Goal: Transaction & Acquisition: Purchase product/service

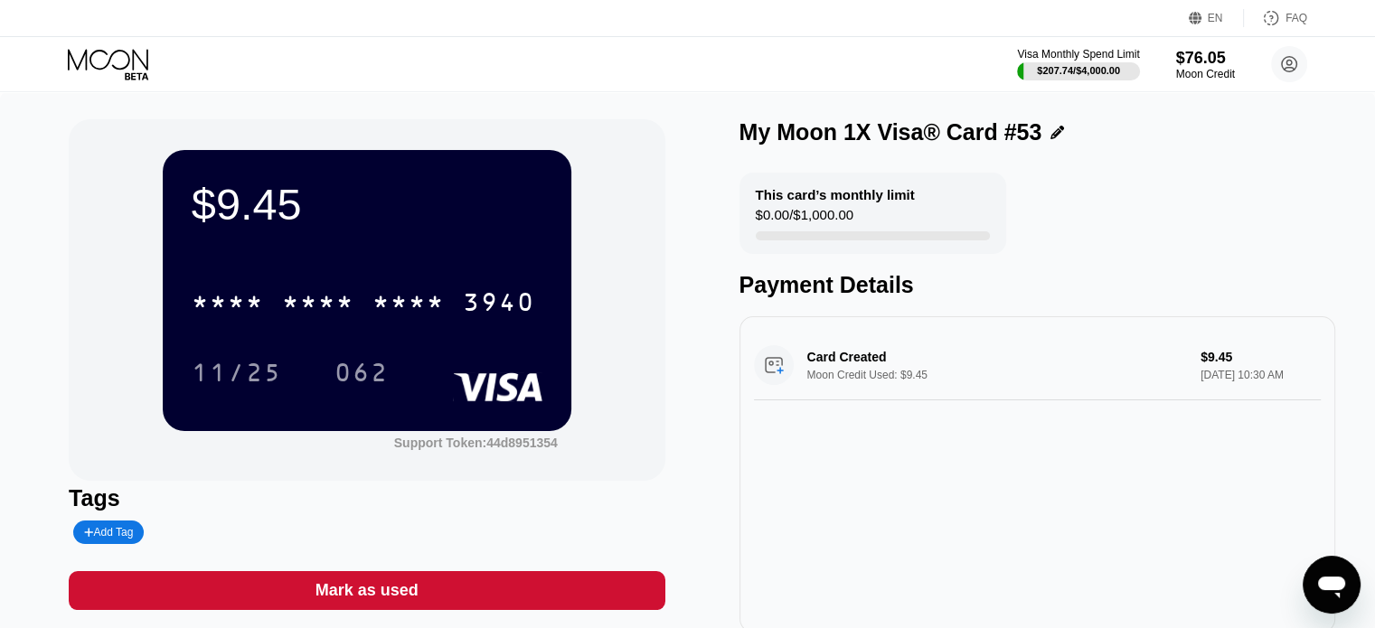
click at [116, 58] on icon at bounding box center [110, 65] width 84 height 32
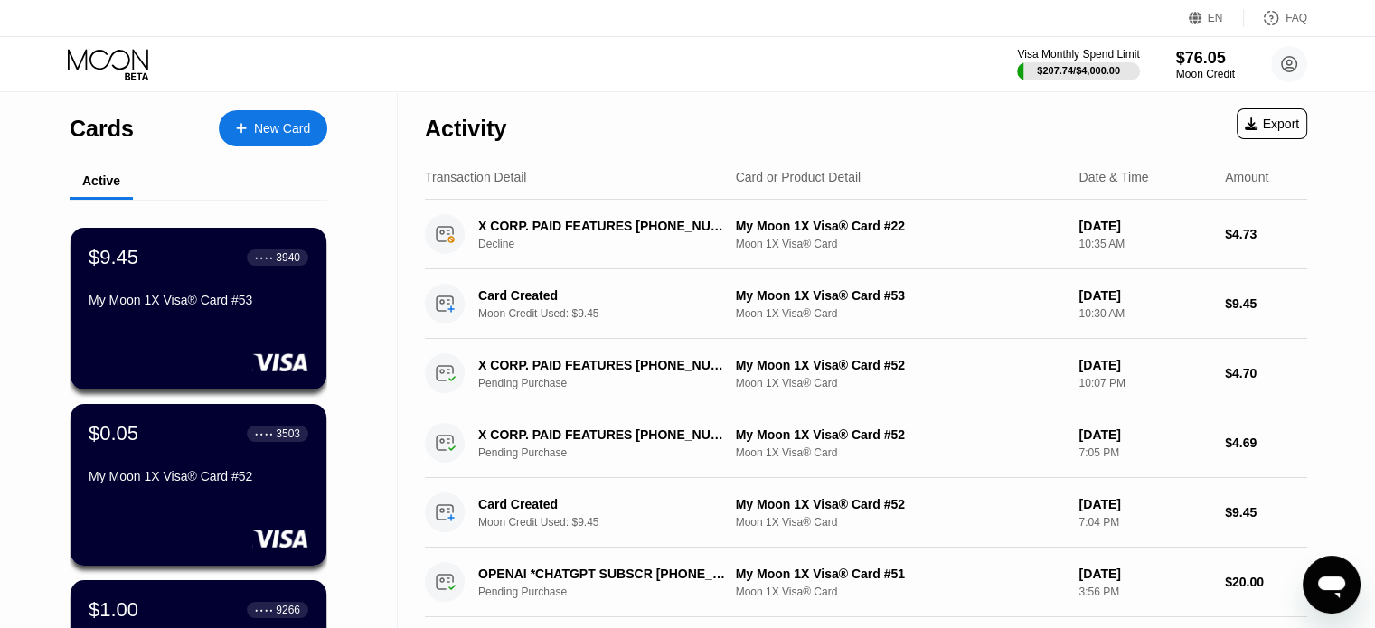
click at [285, 127] on div "New Card" at bounding box center [282, 128] width 56 height 15
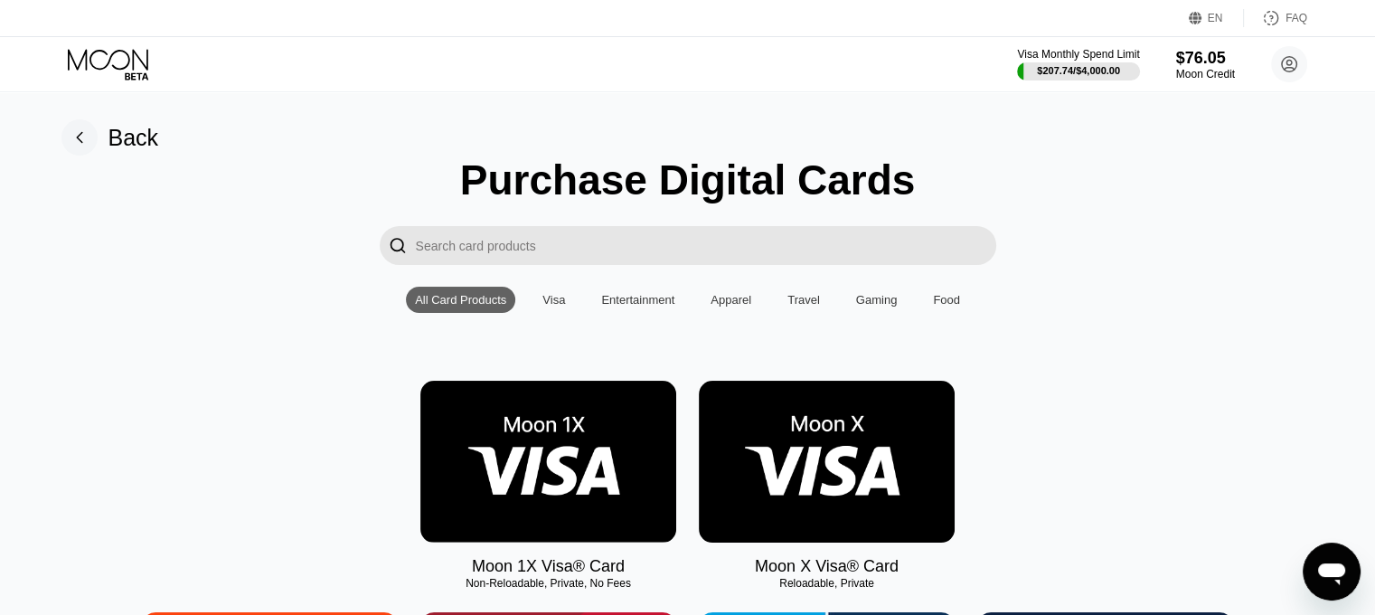
click at [593, 471] on img at bounding box center [548, 462] width 256 height 162
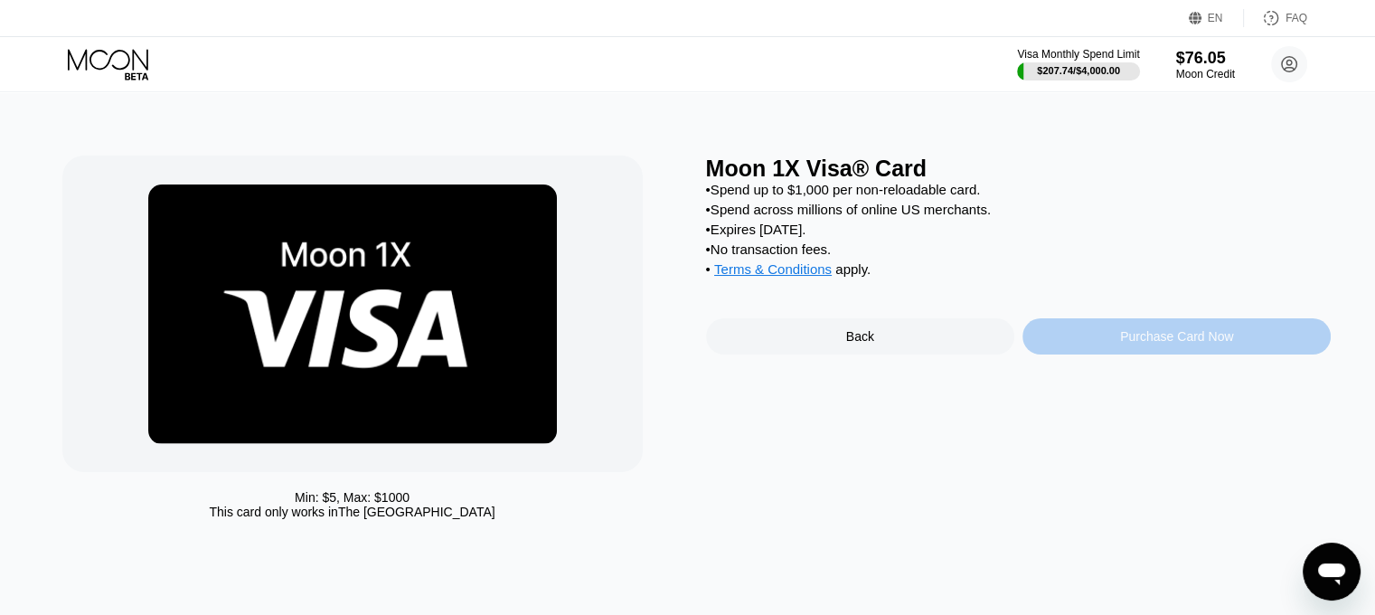
click at [1119, 354] on div "Purchase Card Now" at bounding box center [1177, 336] width 308 height 36
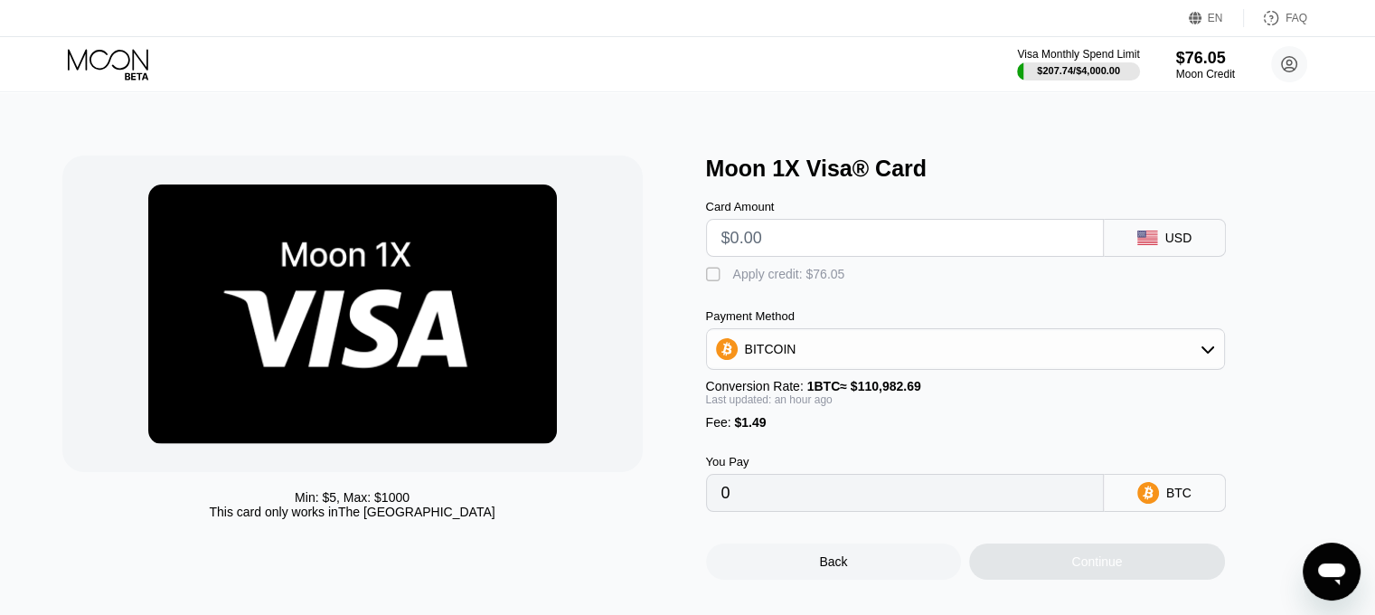
click at [816, 246] on input "text" at bounding box center [904, 238] width 367 height 36
type input "$21"
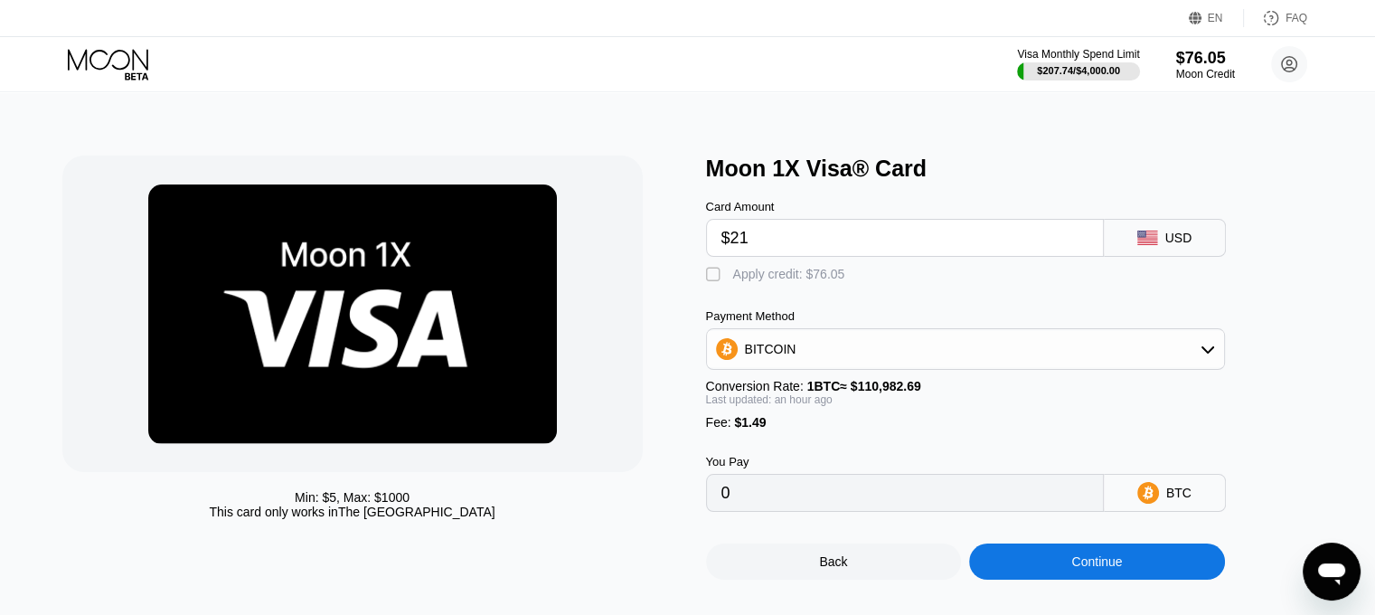
type input "0.00020240"
type input "$21"
drag, startPoint x: 810, startPoint y: 281, endPoint x: 817, endPoint y: 292, distance: 13.0
click at [809, 281] on div "Apply credit: $22.49" at bounding box center [789, 274] width 112 height 14
type input "0"
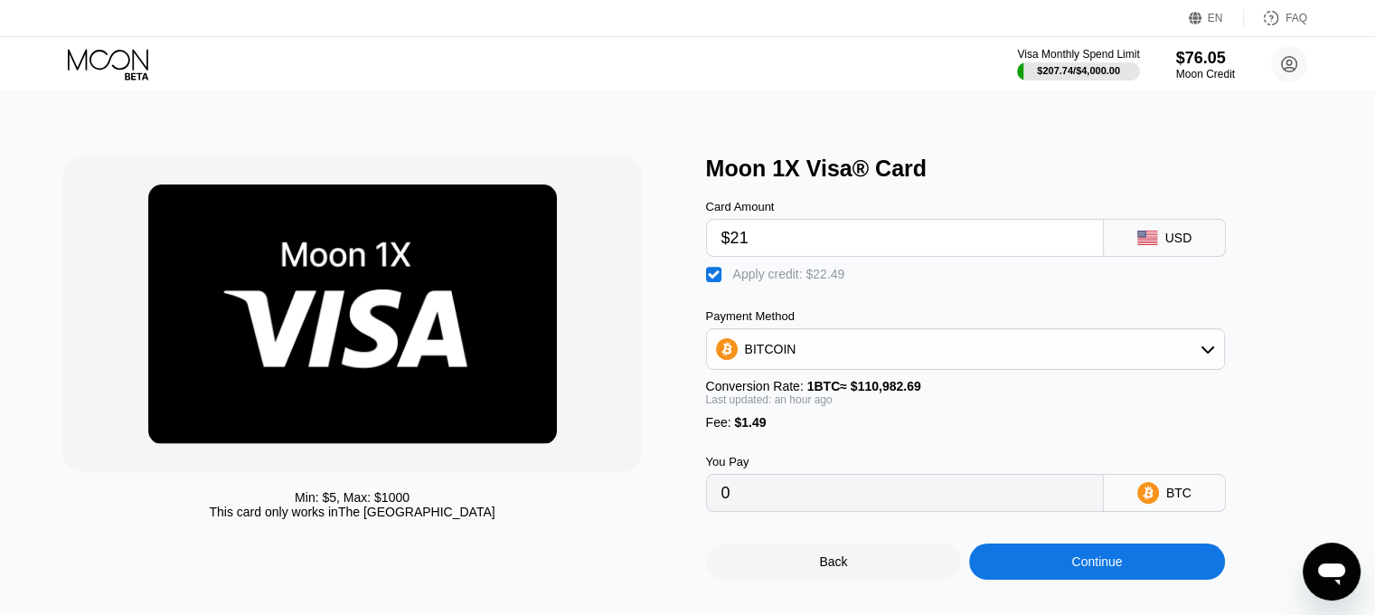
click at [1039, 569] on div "Continue" at bounding box center [1097, 561] width 256 height 36
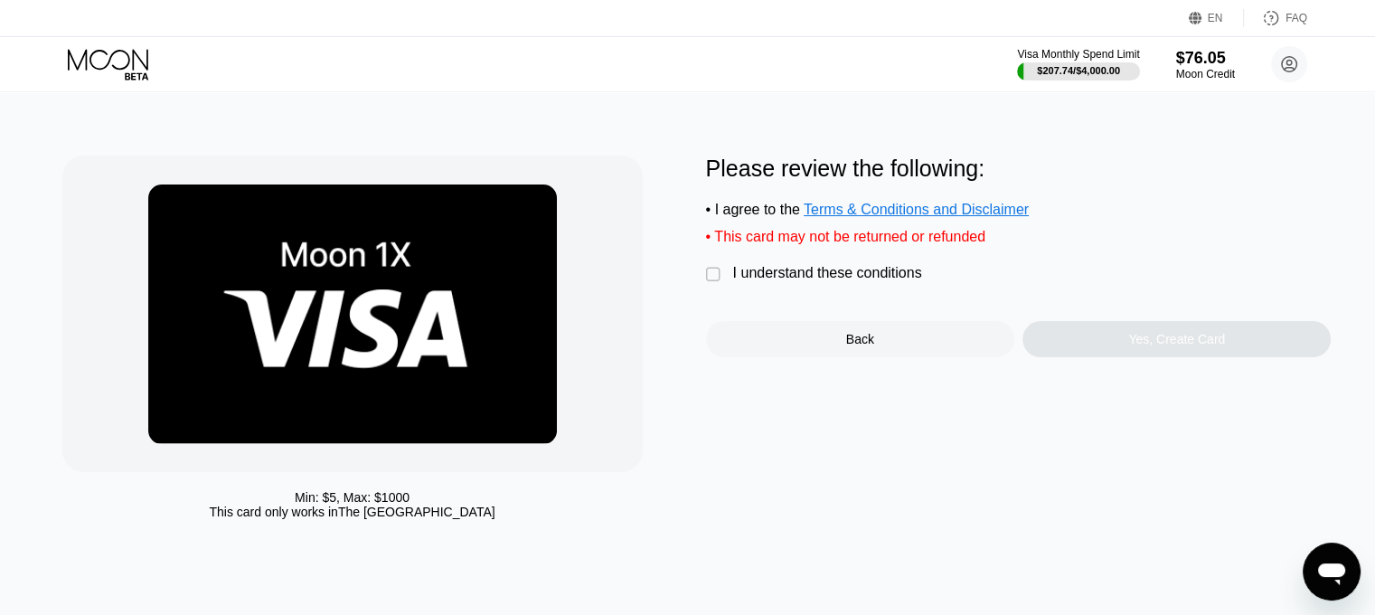
click at [869, 281] on div "I understand these conditions" at bounding box center [827, 273] width 189 height 16
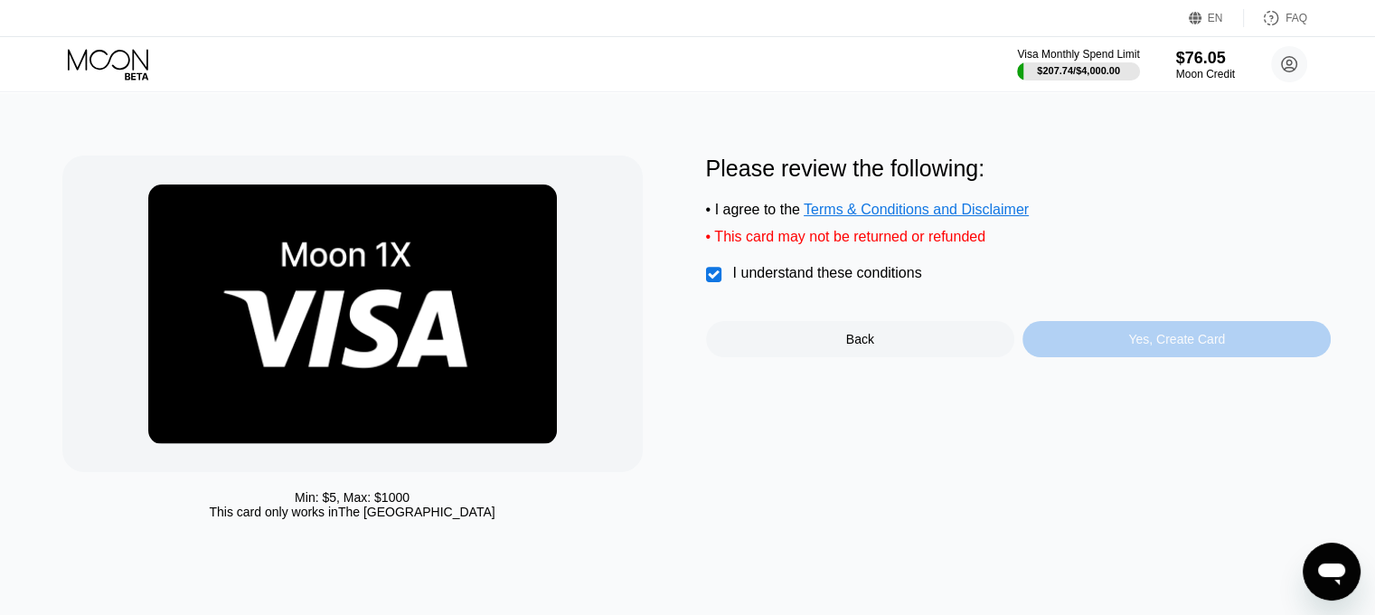
click at [1090, 344] on div "Yes, Create Card" at bounding box center [1177, 339] width 308 height 36
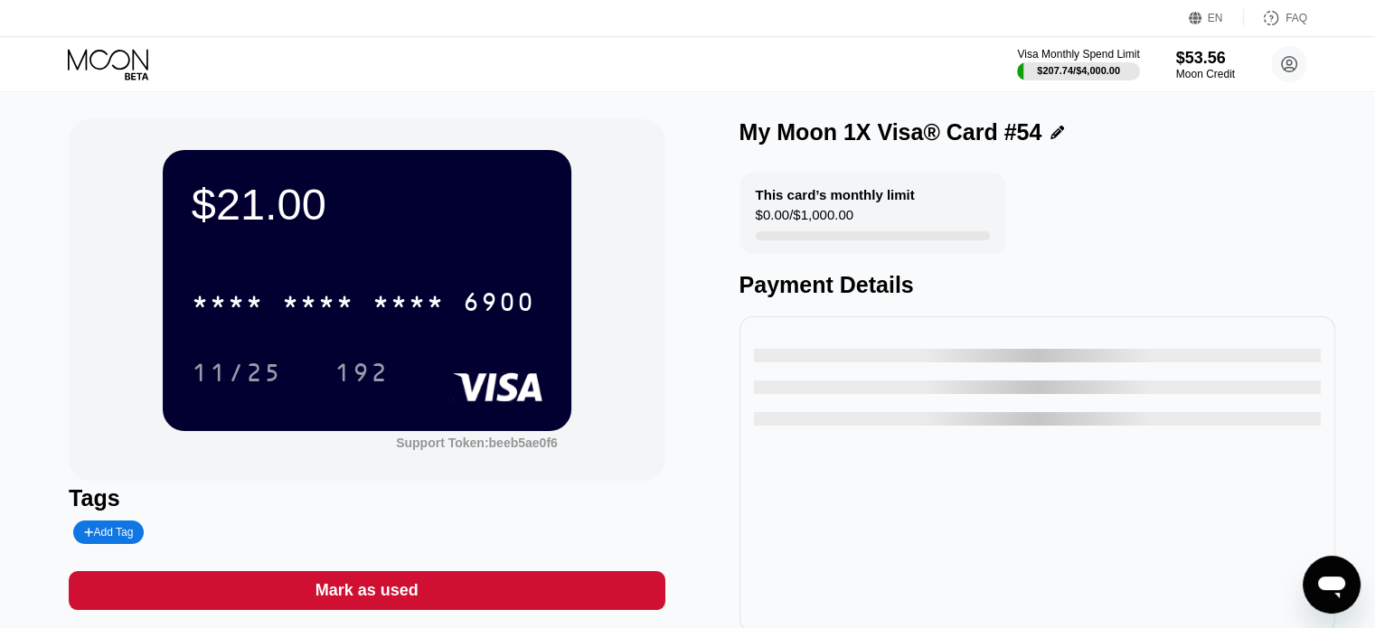
drag, startPoint x: 1056, startPoint y: 345, endPoint x: 597, endPoint y: 389, distance: 461.3
click at [664, 403] on div "$21.00 * * * * * * * * * * * * 6900 11/25 192 Support Token: beeb5ae0f6" at bounding box center [367, 300] width 596 height 362
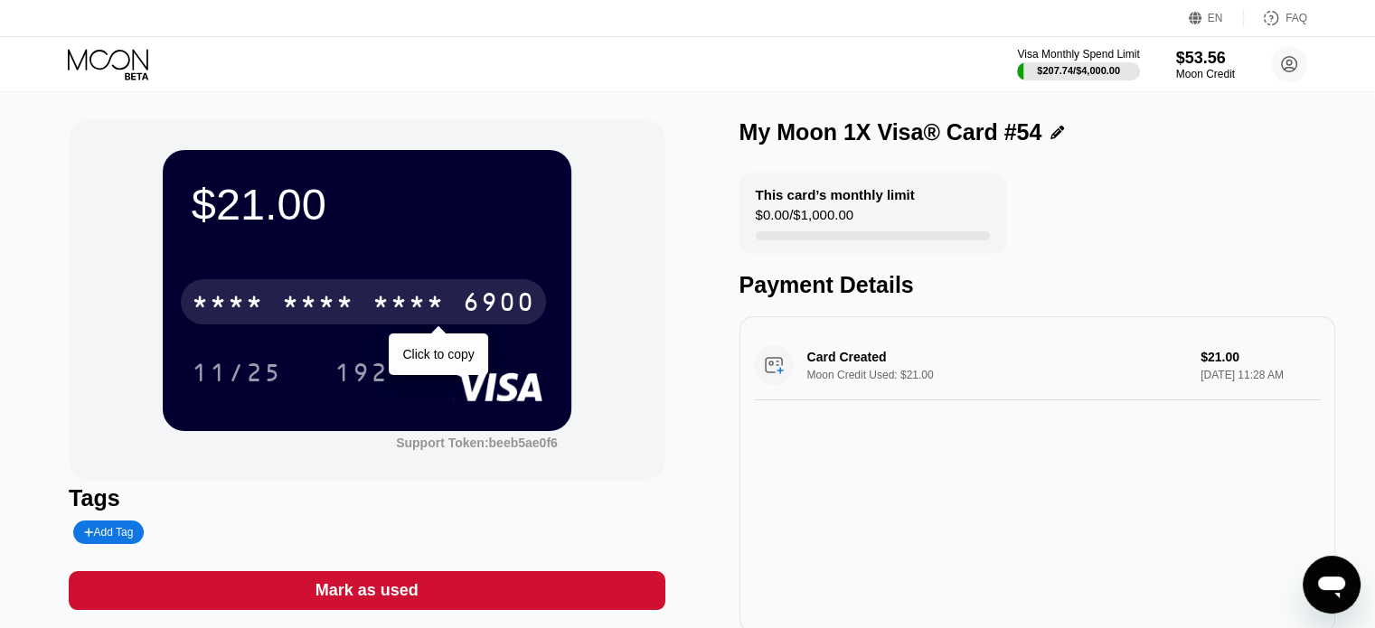
click at [354, 308] on div "* * * * * * * * * * * * 6900" at bounding box center [363, 301] width 365 height 45
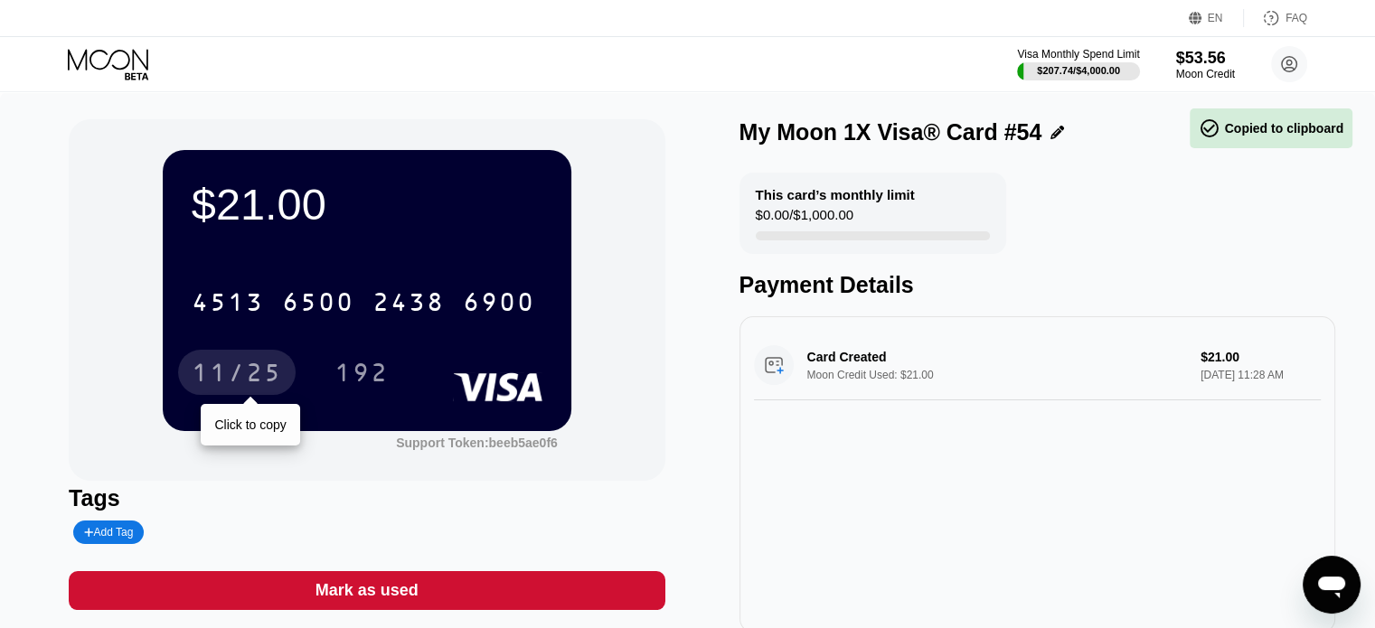
click at [375, 386] on div "192" at bounding box center [362, 375] width 54 height 29
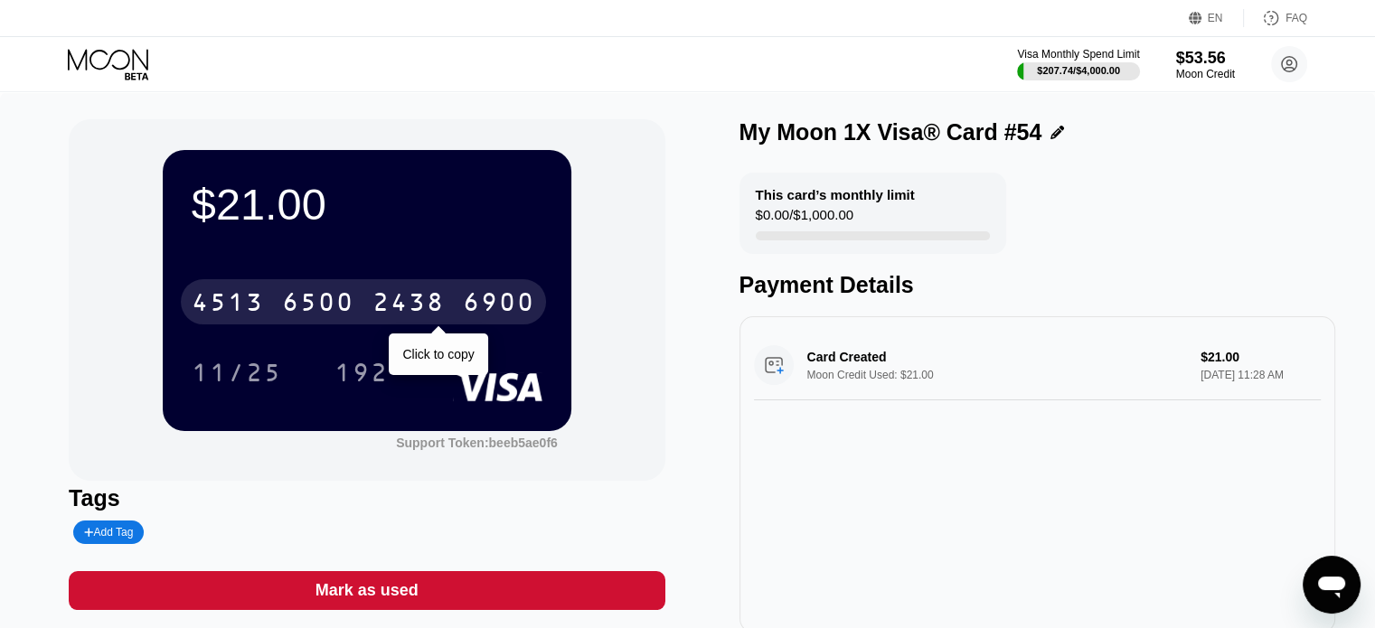
click at [358, 317] on div "[CREDIT_CARD_NUMBER]" at bounding box center [363, 301] width 365 height 45
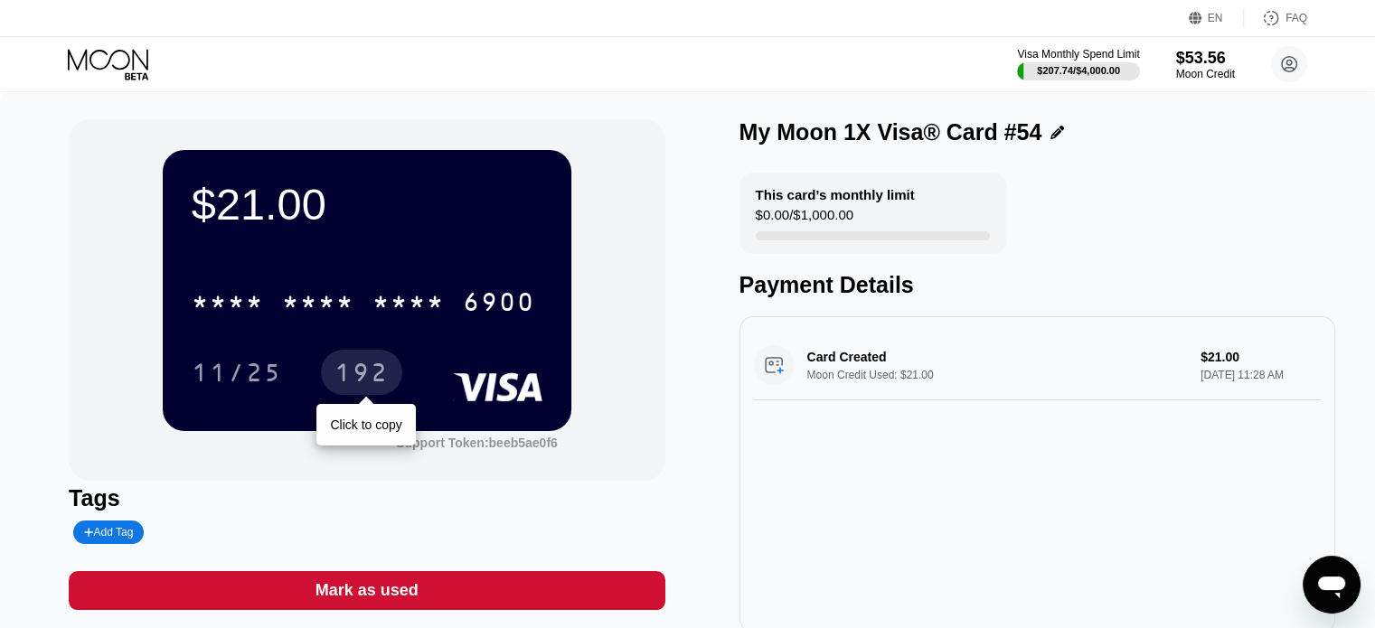
click at [369, 369] on div "192" at bounding box center [362, 375] width 54 height 29
click at [122, 68] on icon at bounding box center [108, 59] width 80 height 21
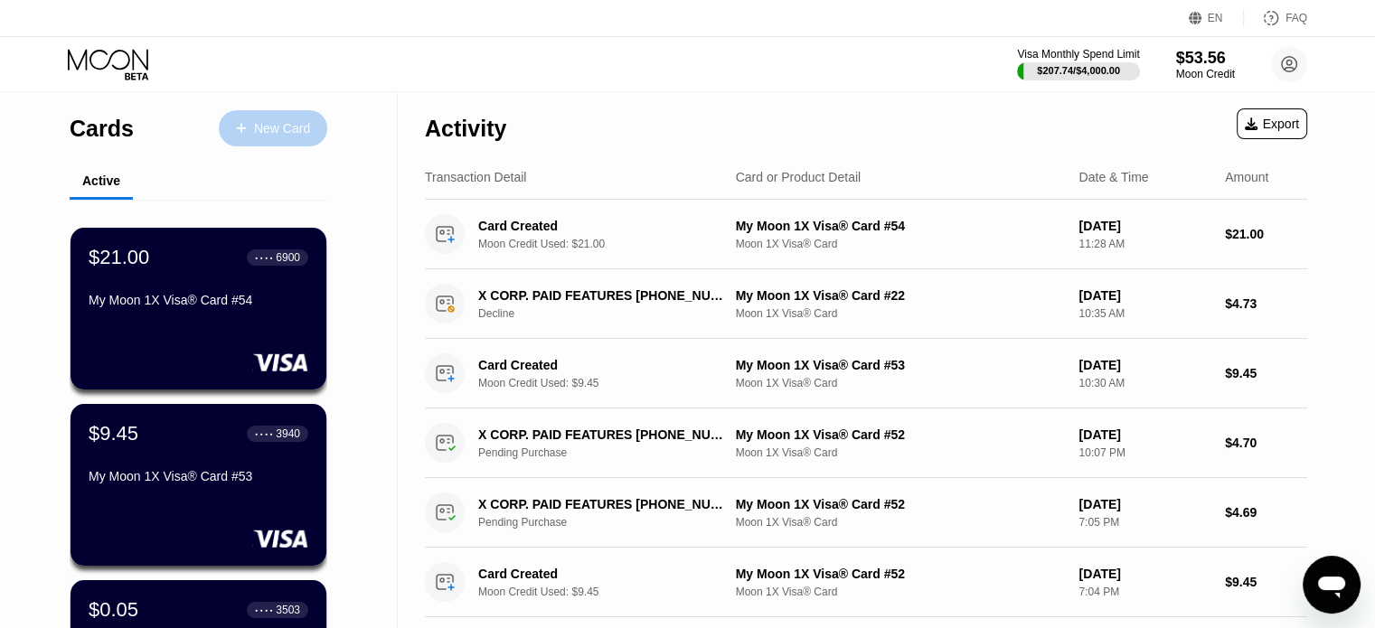
click at [255, 126] on div "New Card" at bounding box center [282, 128] width 56 height 15
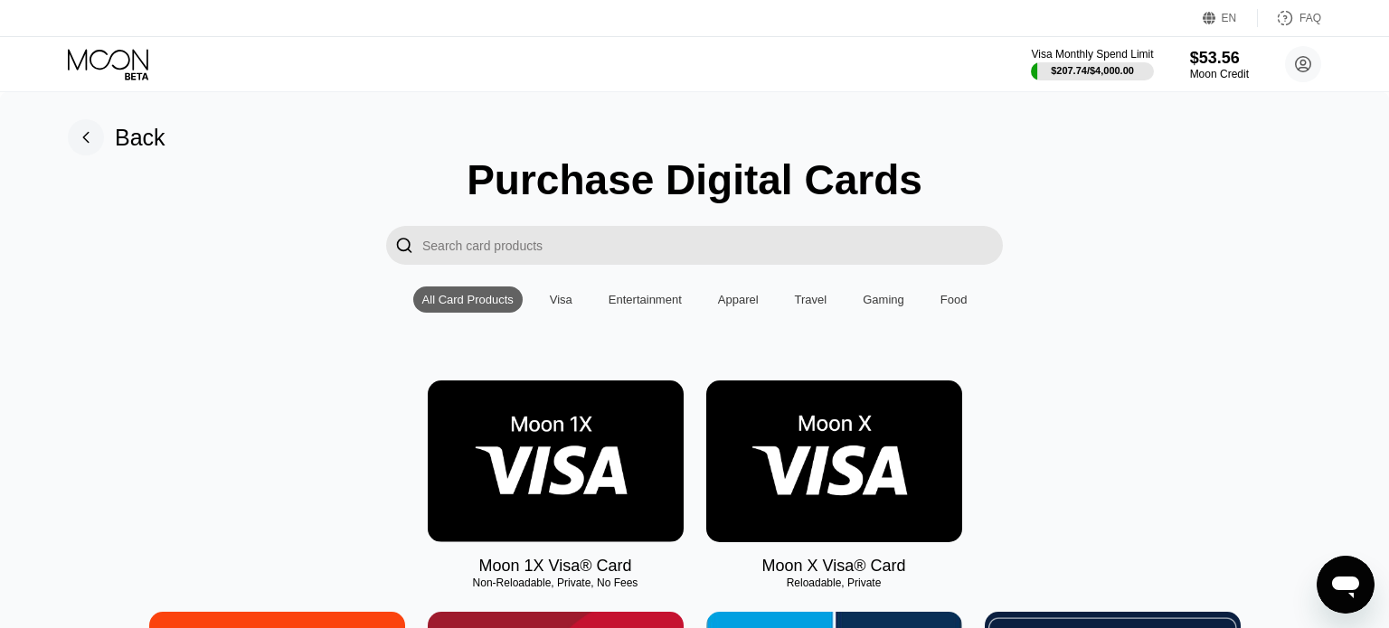
click at [539, 445] on img at bounding box center [556, 462] width 256 height 162
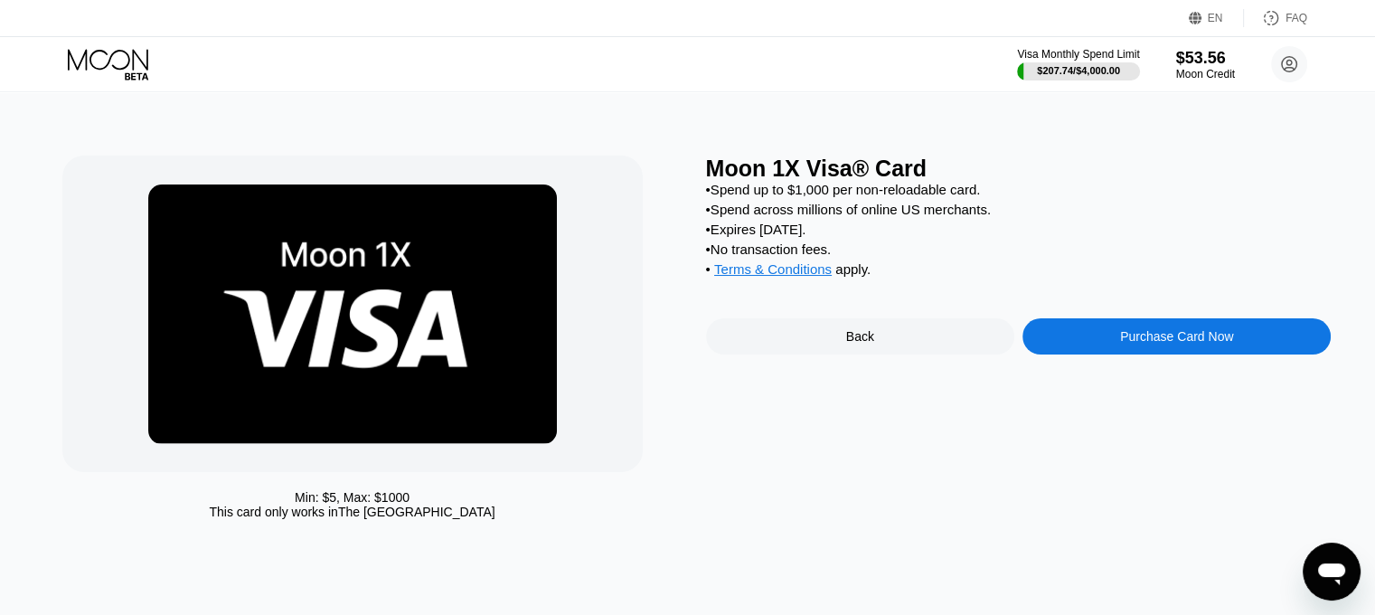
click at [1168, 344] on div "Purchase Card Now" at bounding box center [1176, 336] width 113 height 14
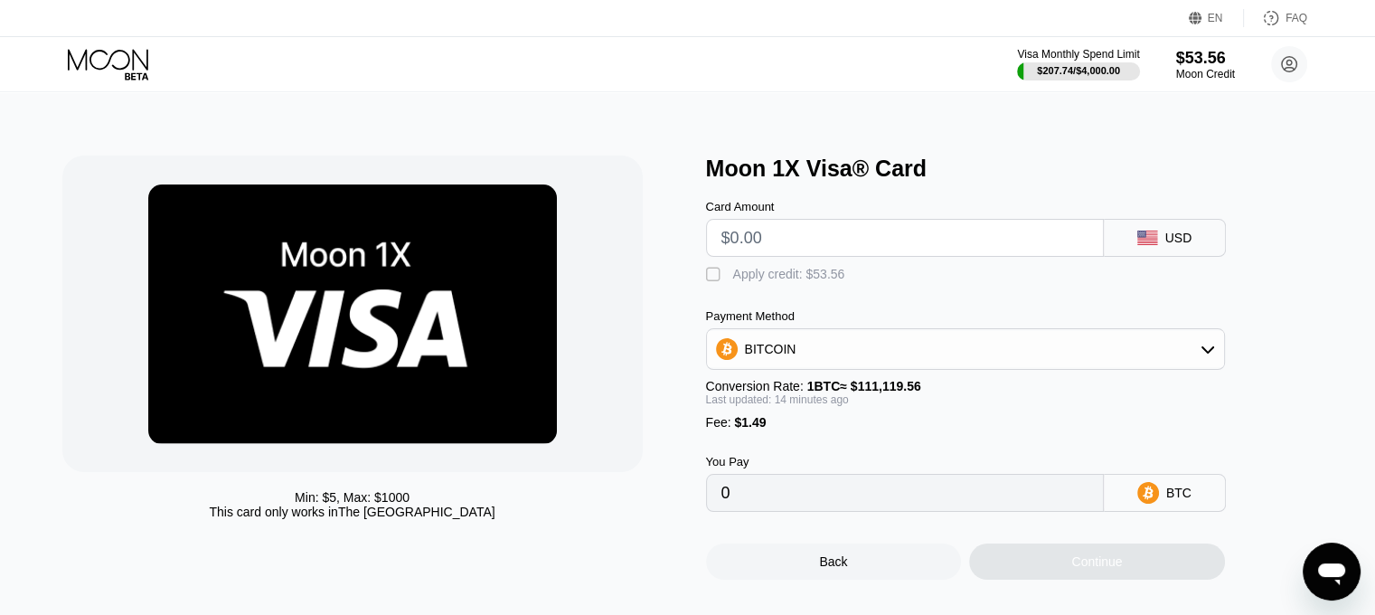
click at [832, 229] on input "text" at bounding box center [904, 238] width 367 height 36
type input "$30"
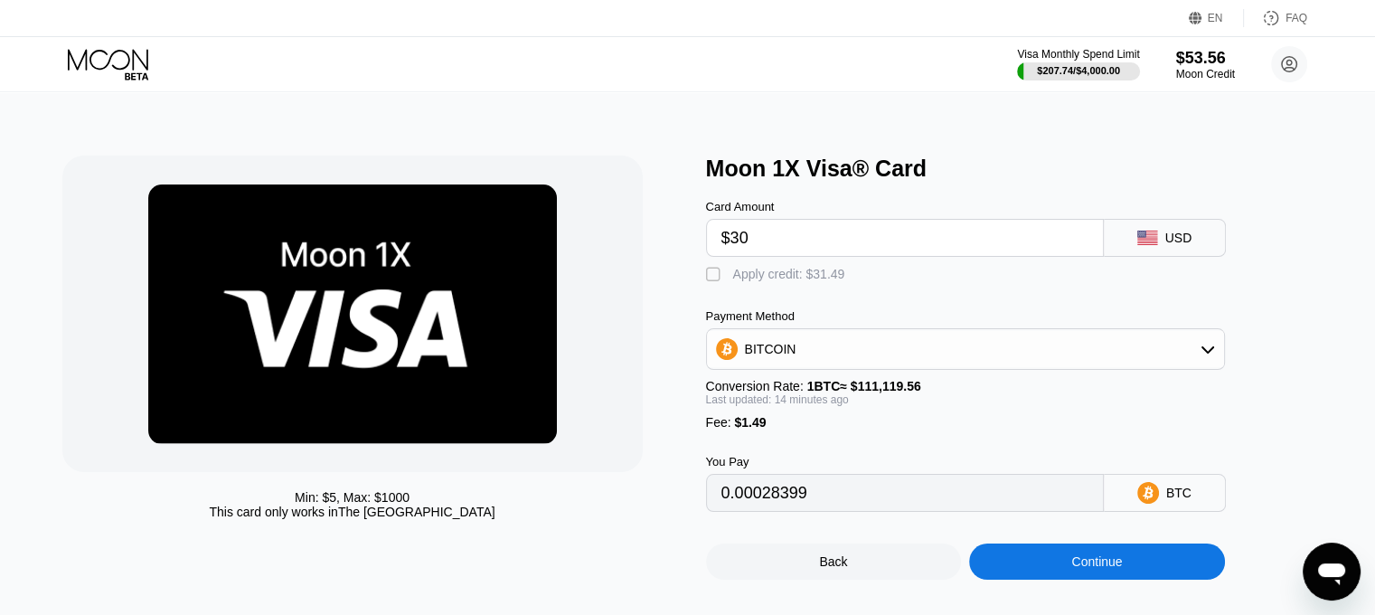
type input "0.00028399"
type input "$30"
click at [799, 279] on div "Apply credit: $31.49" at bounding box center [789, 274] width 112 height 14
type input "0"
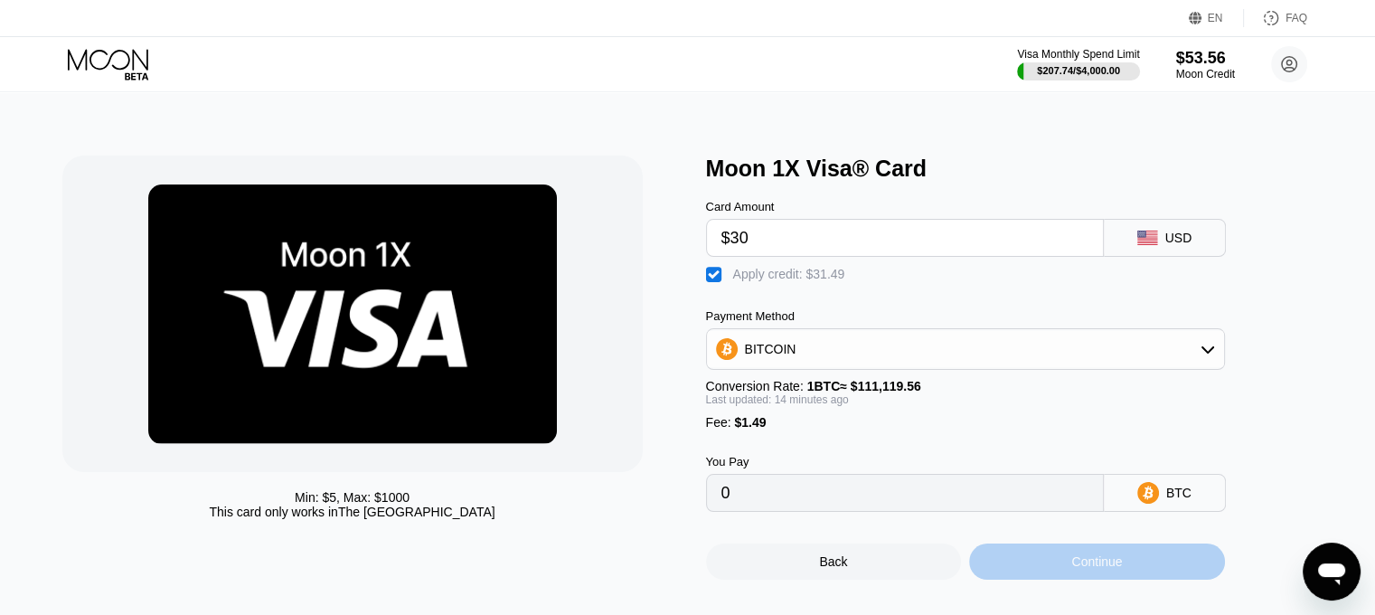
click at [1070, 574] on div "Continue" at bounding box center [1097, 561] width 256 height 36
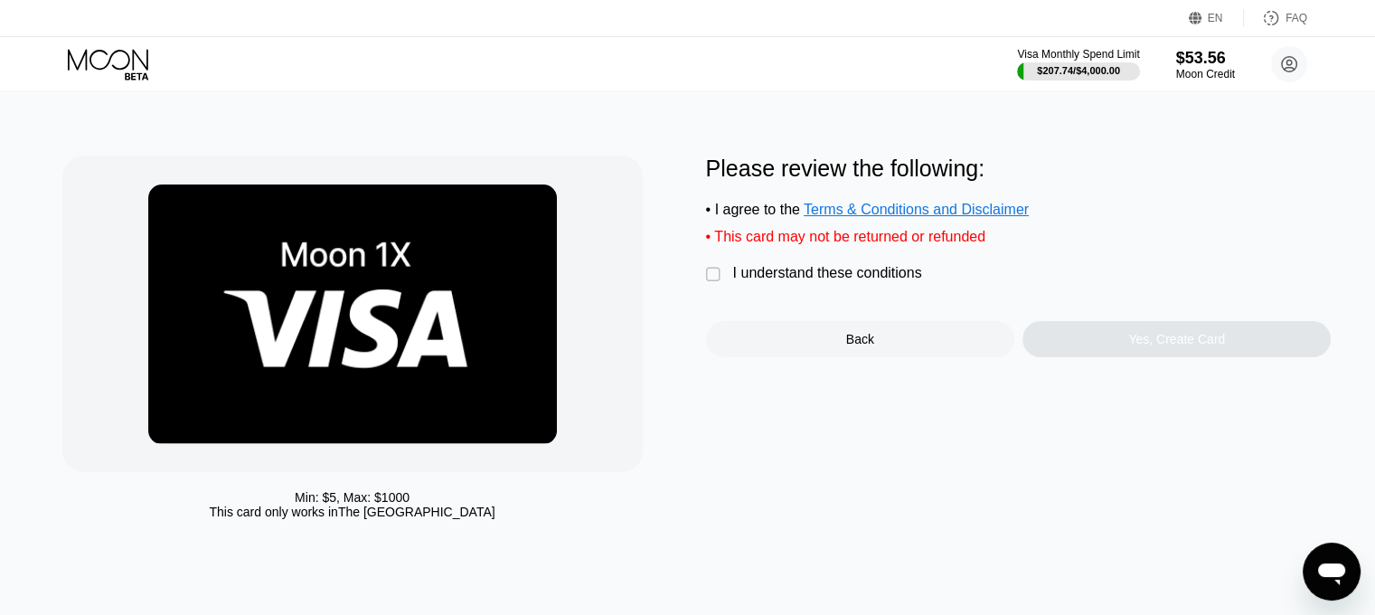
click at [866, 282] on div "Please review the following: • I agree to the Terms & Conditions and Disclaimer…" at bounding box center [1019, 257] width 626 height 202
click at [872, 281] on div "I understand these conditions" at bounding box center [827, 273] width 189 height 16
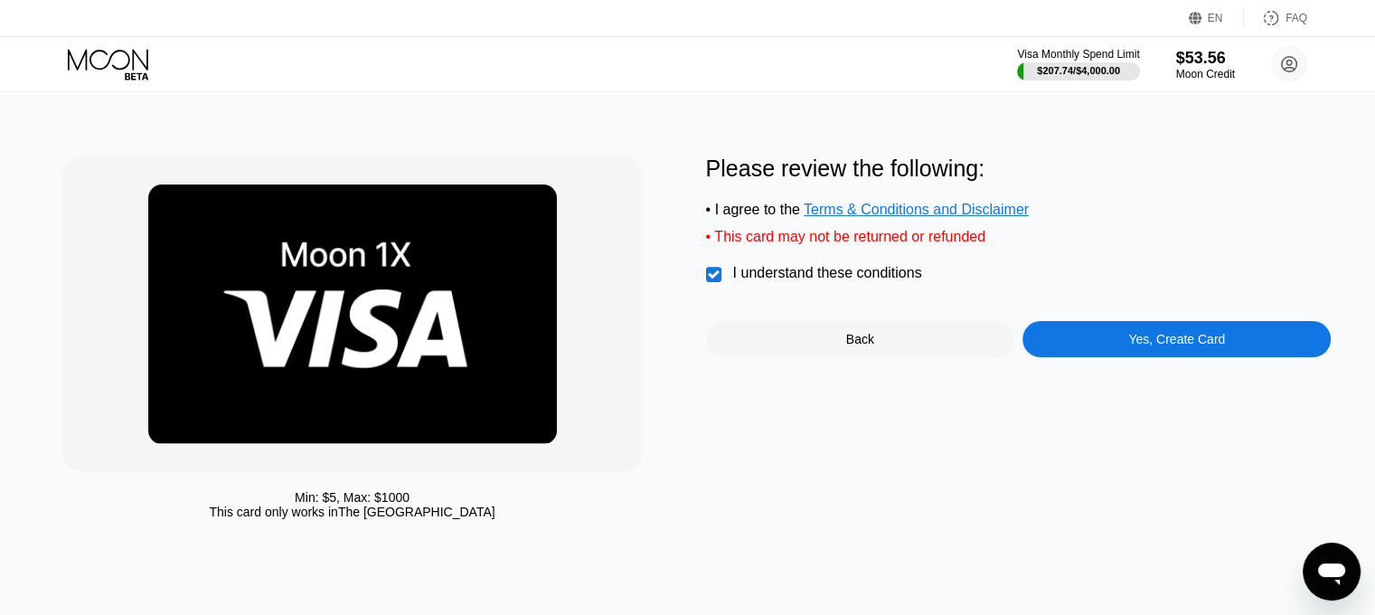
click at [1090, 339] on div "Yes, Create Card" at bounding box center [1177, 339] width 308 height 36
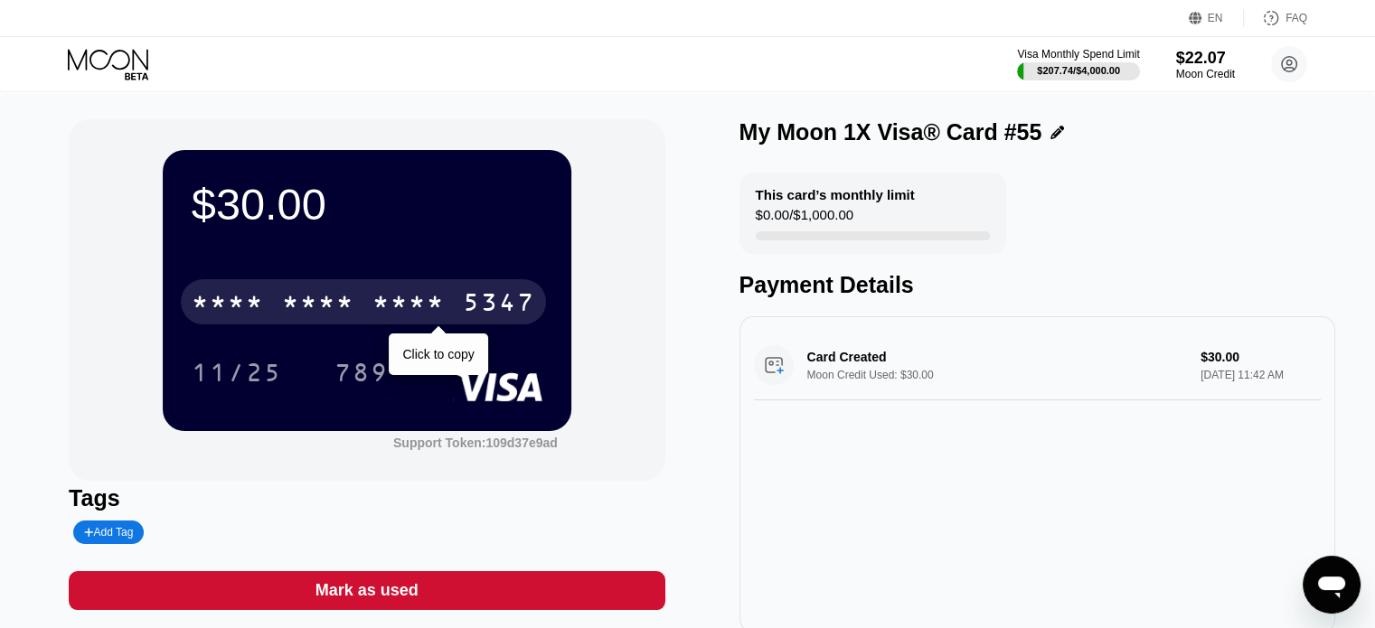
click at [391, 297] on div "* * * *" at bounding box center [409, 304] width 72 height 29
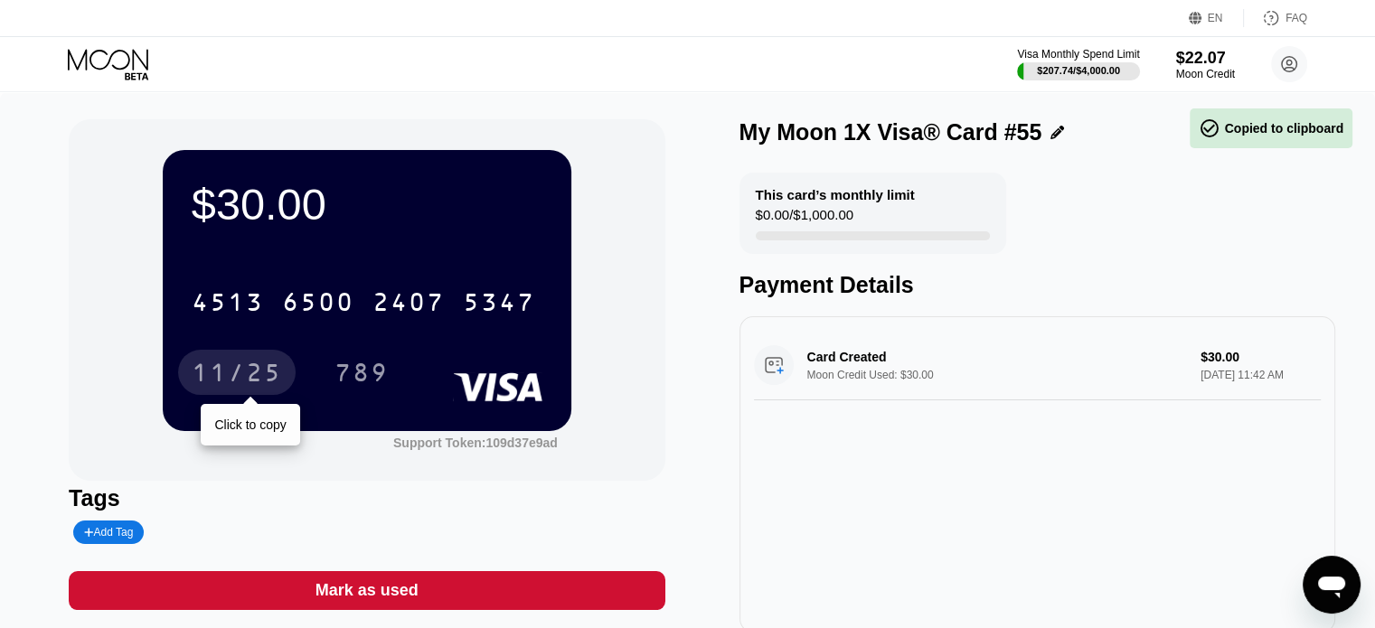
click at [270, 379] on div "11/25" at bounding box center [237, 375] width 90 height 29
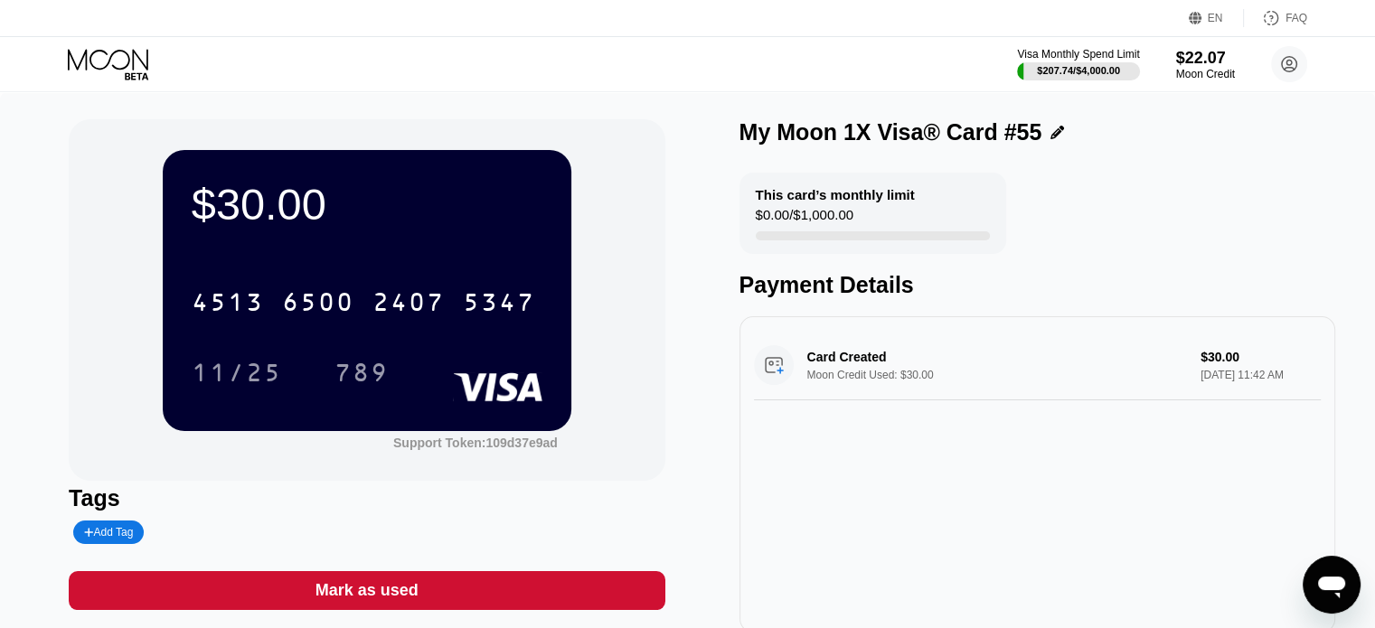
click at [357, 385] on div "789" at bounding box center [362, 375] width 54 height 29
click at [121, 49] on icon at bounding box center [110, 65] width 84 height 32
